Goal: Transaction & Acquisition: Purchase product/service

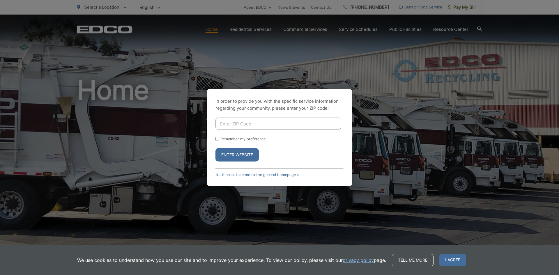
drag, startPoint x: 239, startPoint y: 174, endPoint x: 256, endPoint y: 169, distance: 17.0
click at [239, 174] on link "No thanks, take me to the general homepage >" at bounding box center [257, 175] width 84 height 4
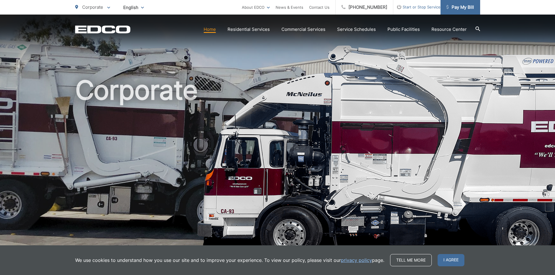
click at [454, 7] on span "Pay My Bill" at bounding box center [460, 7] width 28 height 7
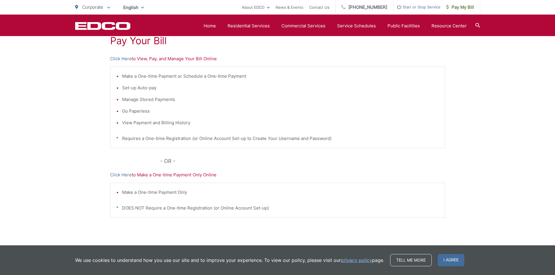
scroll to position [139, 0]
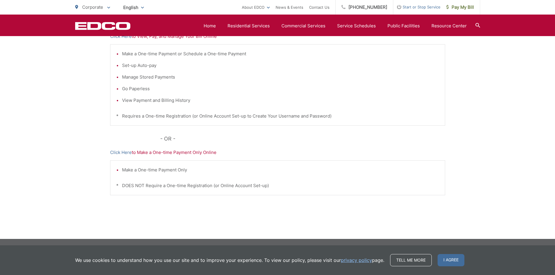
click at [154, 153] on p "Click Here to Make a One-time Payment Only Online" at bounding box center [277, 152] width 335 height 7
click at [124, 153] on link "Click Here" at bounding box center [121, 152] width 22 height 7
